Goal: Task Accomplishment & Management: Manage account settings

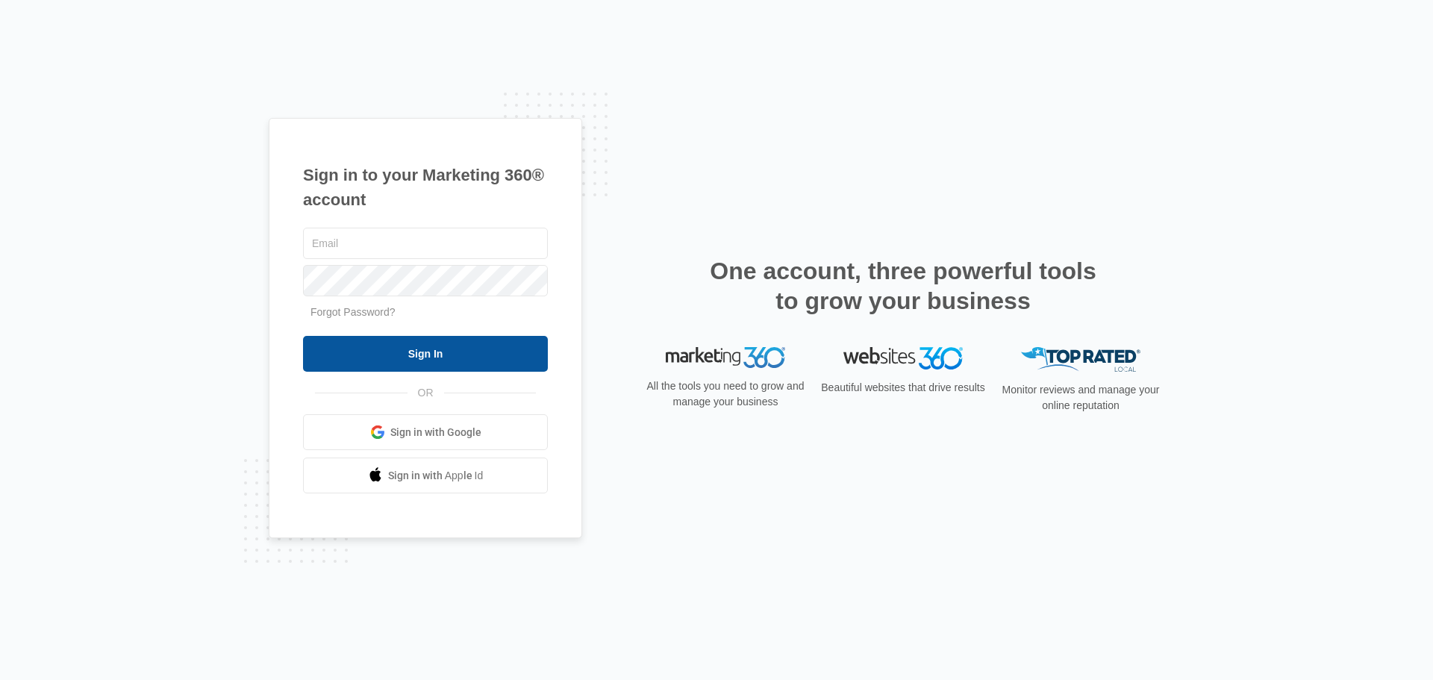
type input "[EMAIL_ADDRESS][DOMAIN_NAME]"
click at [425, 351] on input "Sign In" at bounding box center [425, 354] width 245 height 36
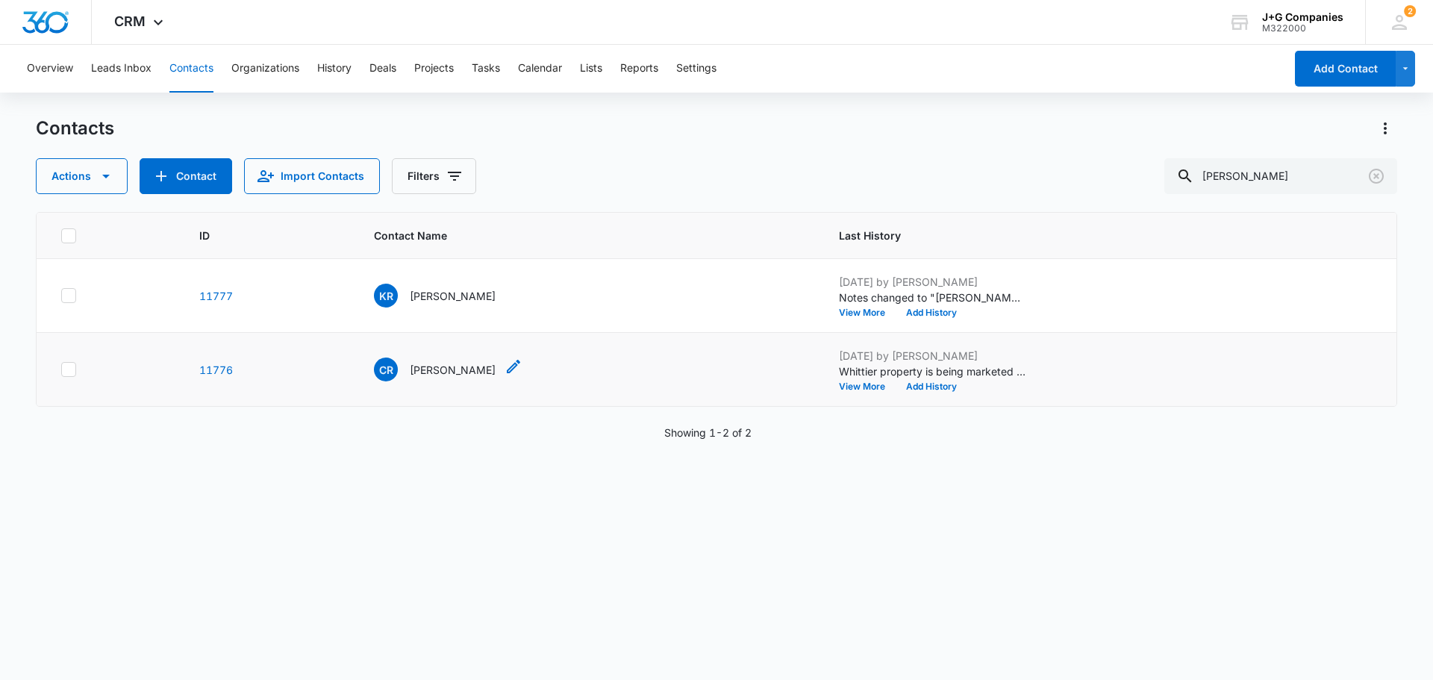
click at [442, 371] on p "[PERSON_NAME]" at bounding box center [453, 370] width 86 height 16
